Goal: Communication & Community: Answer question/provide support

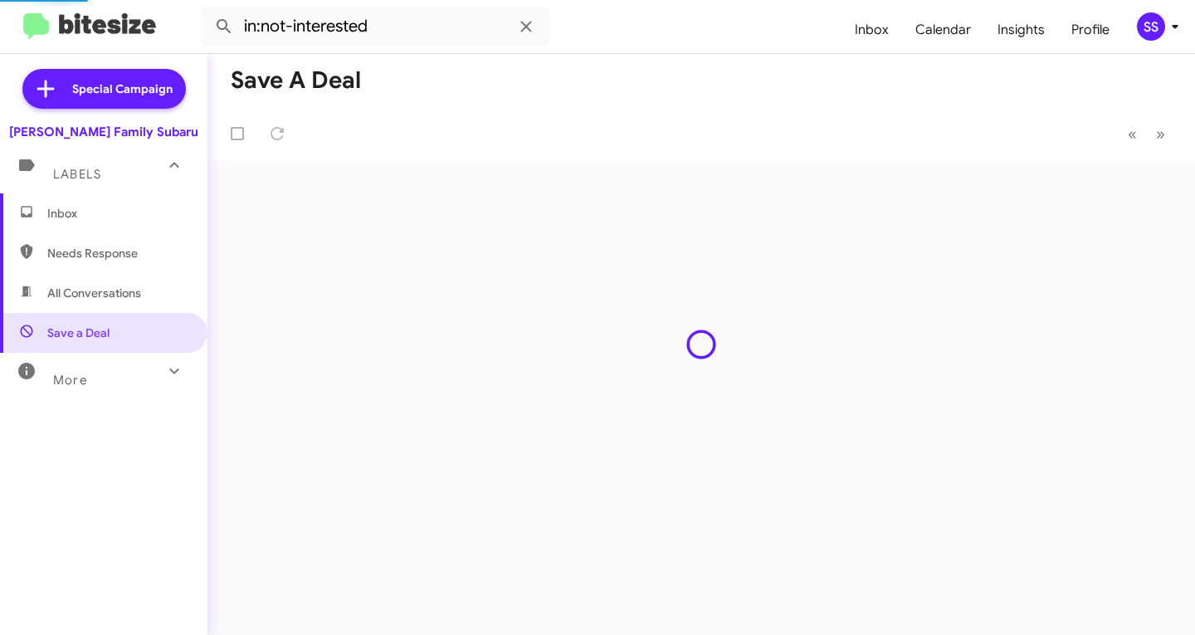
click at [98, 217] on span "Inbox" at bounding box center [117, 213] width 141 height 17
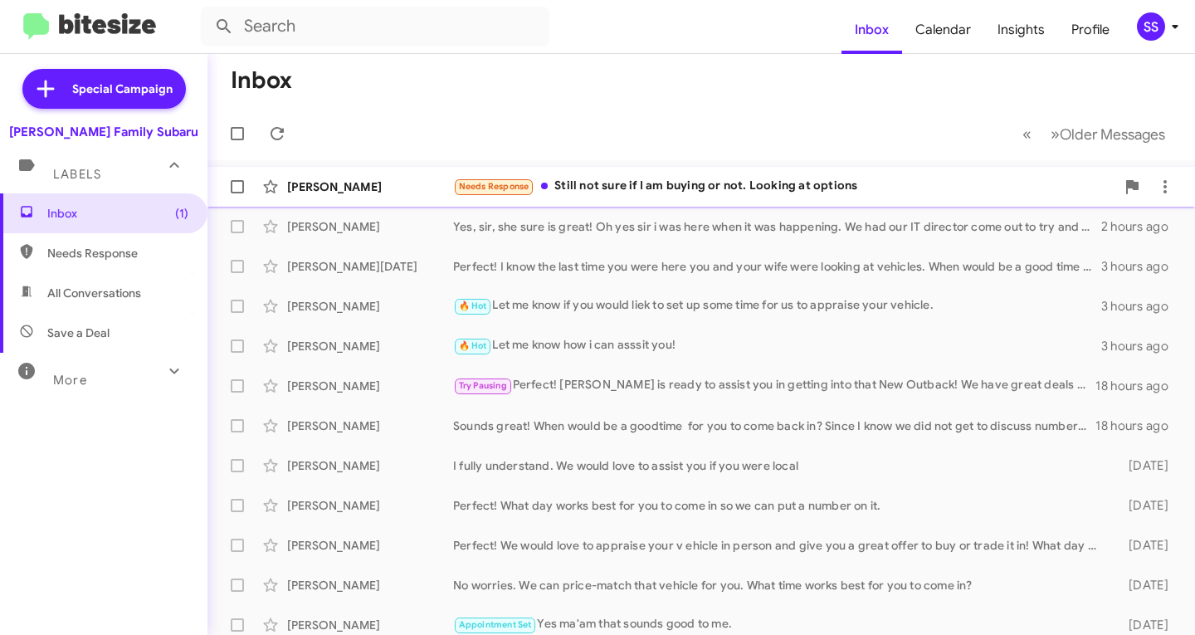
click at [582, 181] on div "Needs Response Still not sure if I am buying or not. Looking at options" at bounding box center [784, 186] width 662 height 19
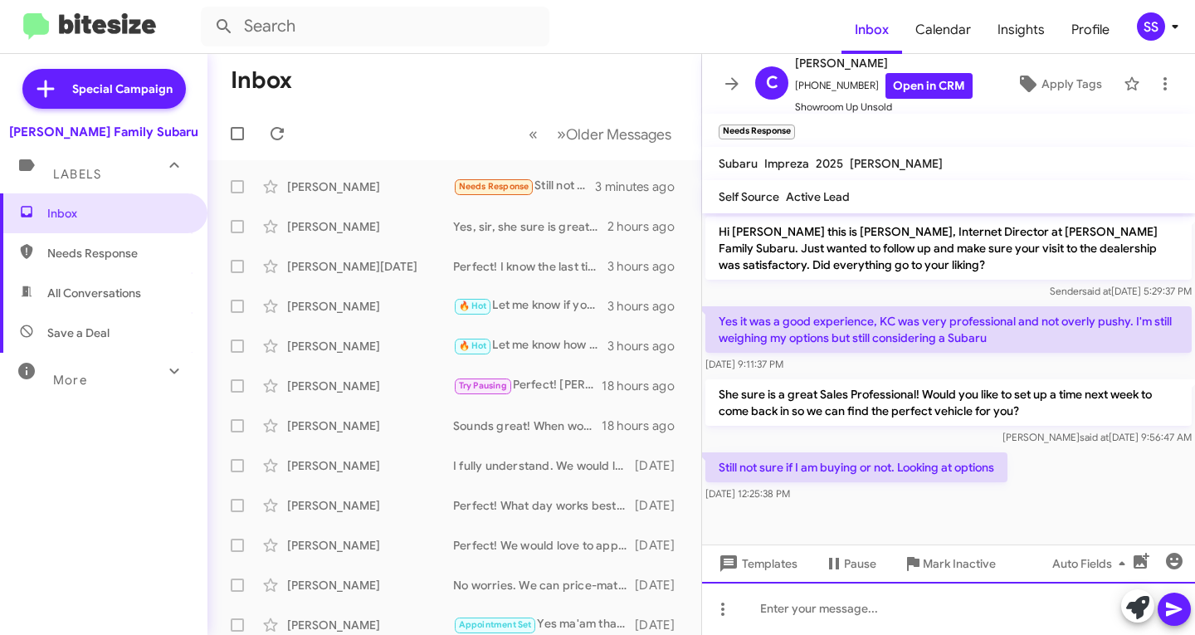
click at [860, 617] on div at bounding box center [948, 608] width 493 height 53
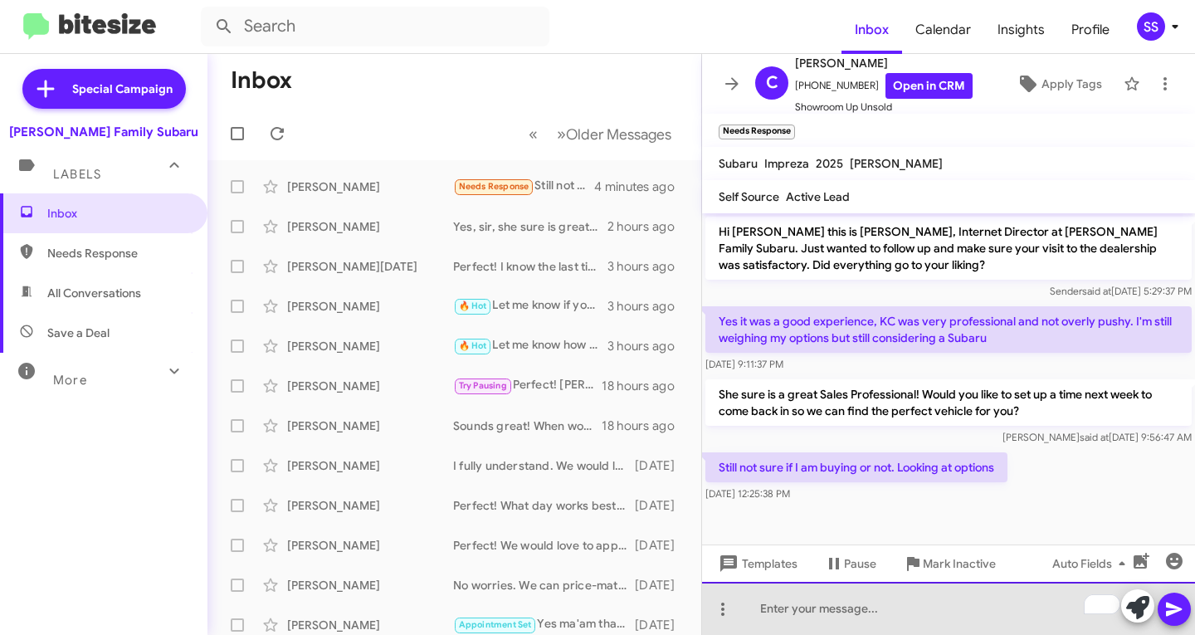
click at [870, 624] on div "To enrich screen reader interactions, please activate Accessibility in Grammarl…" at bounding box center [948, 608] width 493 height 53
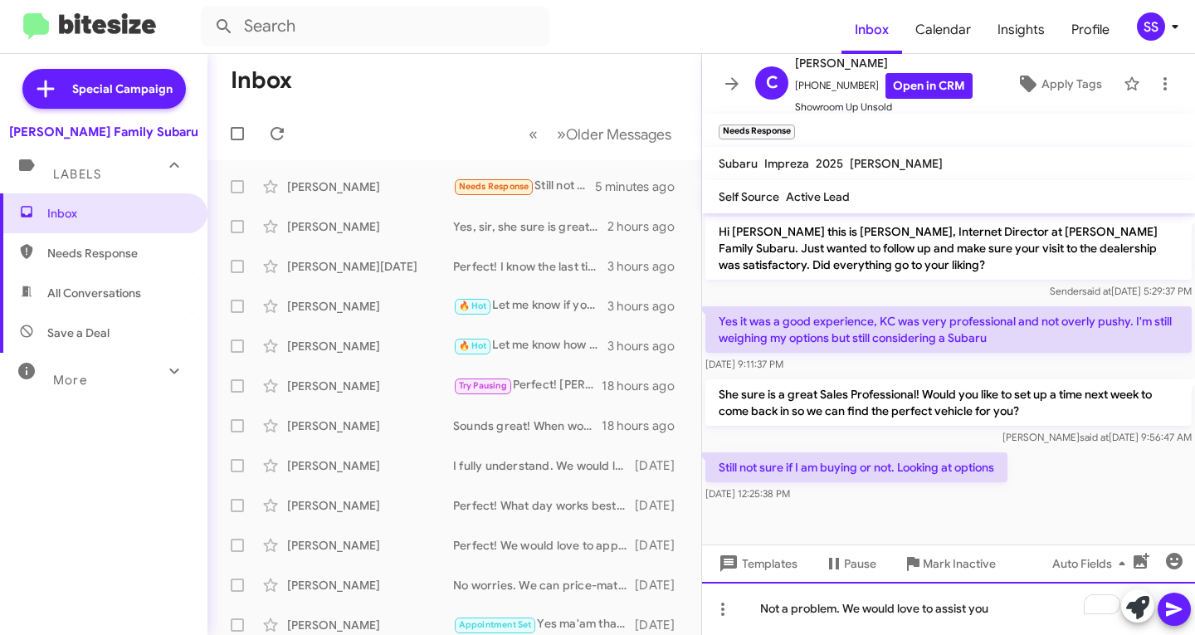
click at [1016, 612] on div "Not a problem. We would love to assist you" at bounding box center [948, 608] width 493 height 53
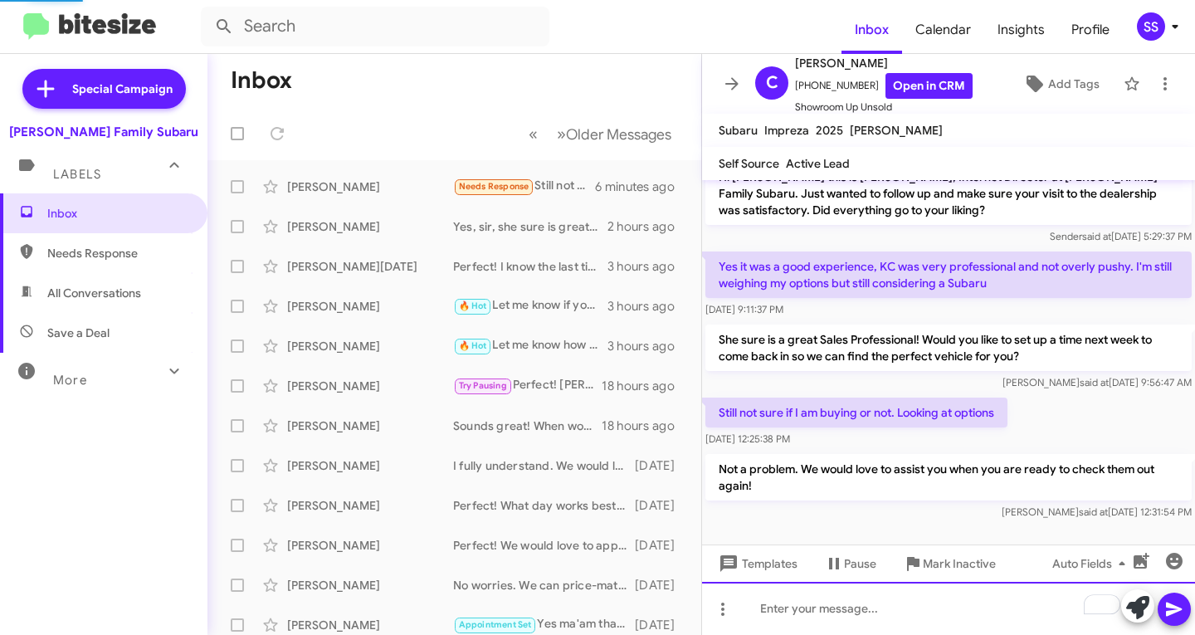
scroll to position [22, 0]
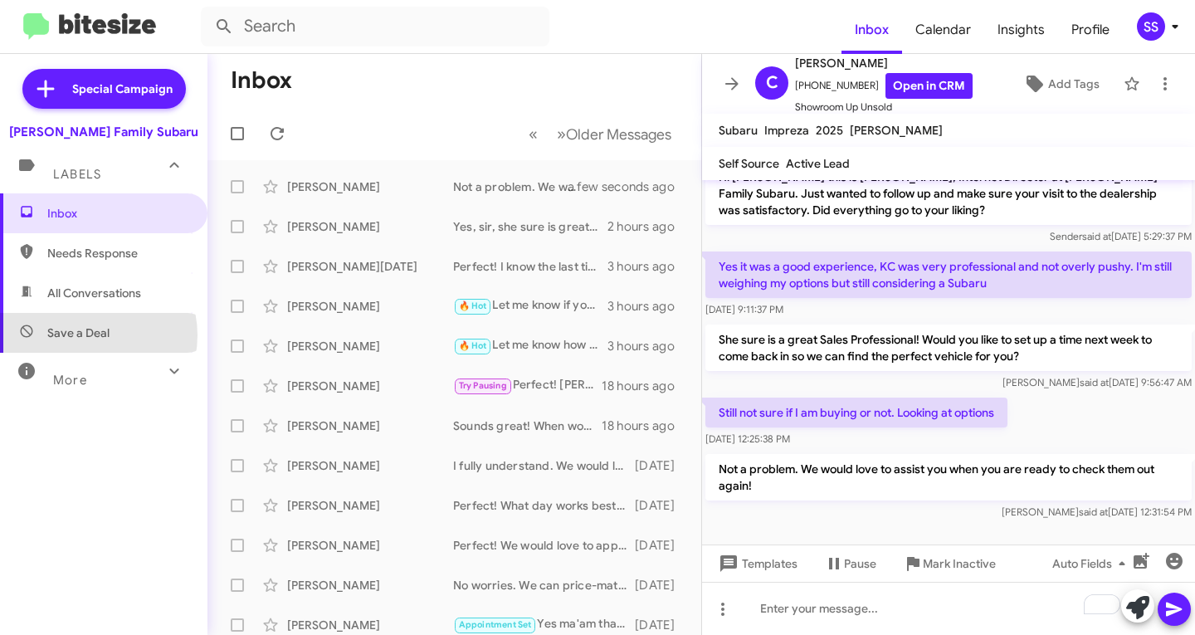
click at [86, 335] on span "Save a Deal" at bounding box center [78, 332] width 62 height 17
type input "in:not-interested"
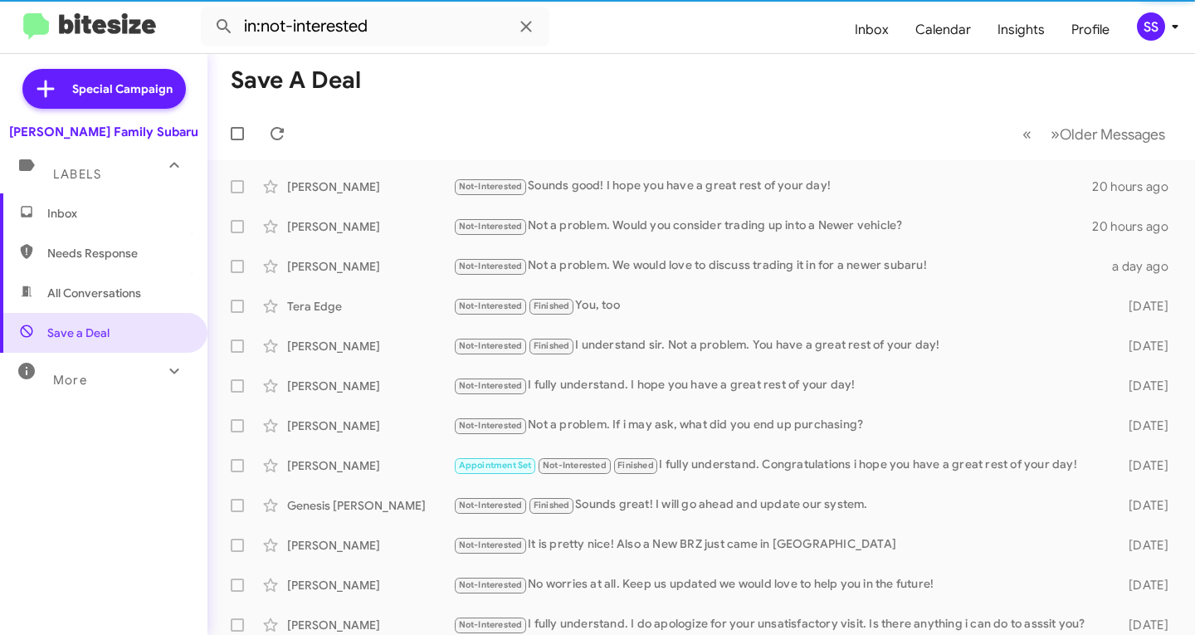
click at [103, 203] on span "Inbox" at bounding box center [103, 213] width 207 height 40
